Goal: Find specific page/section: Find specific page/section

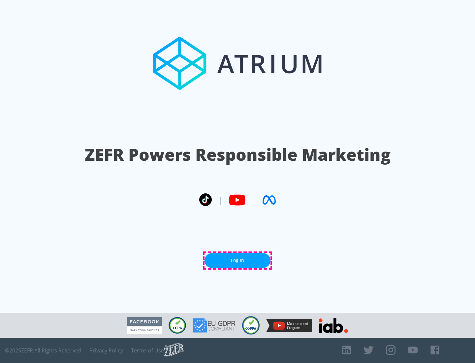
click at [238, 261] on link "Log In" at bounding box center [238, 260] width 66 height 15
